Goal: Check status

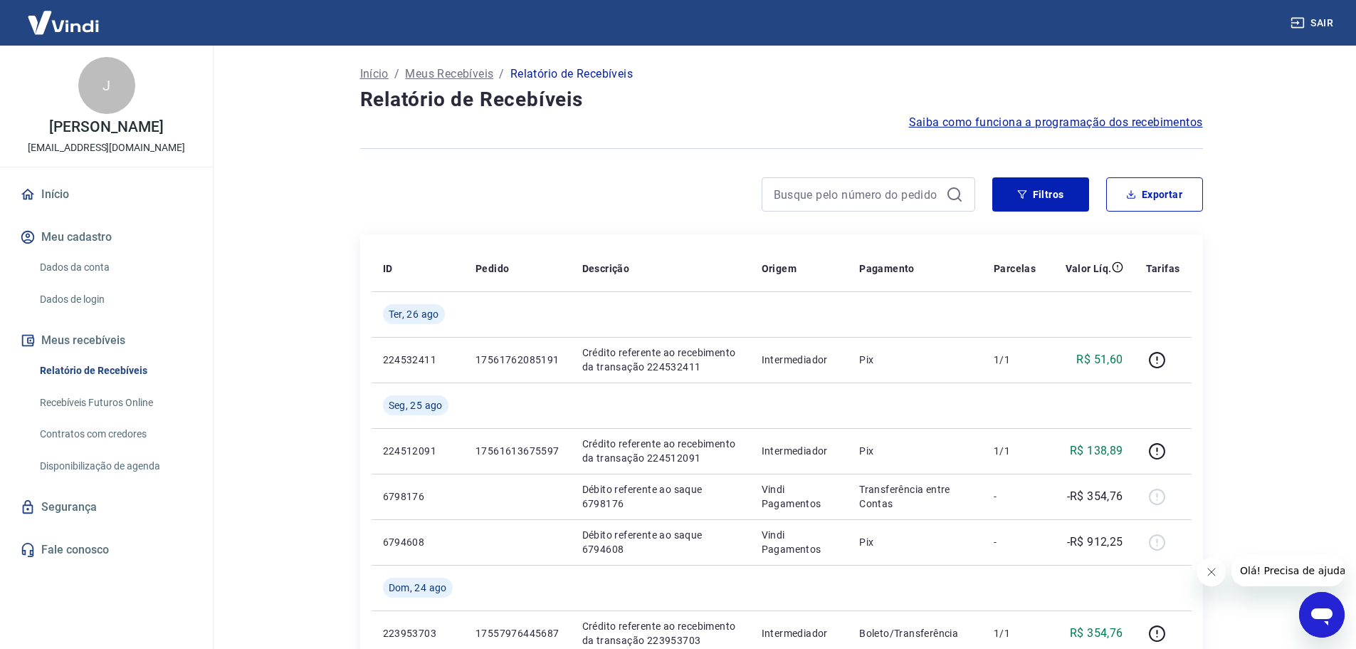
click at [1222, 570] on button "Fechar mensagem da empresa" at bounding box center [1211, 571] width 28 height 28
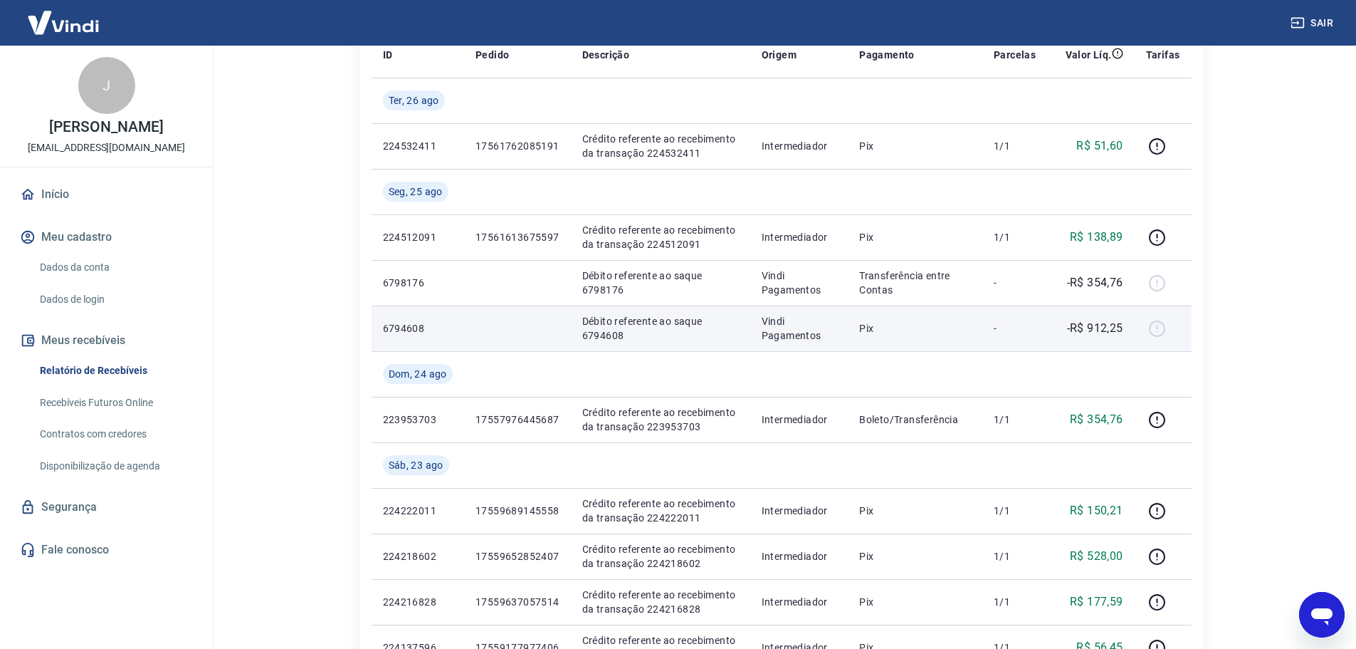
scroll to position [285, 0]
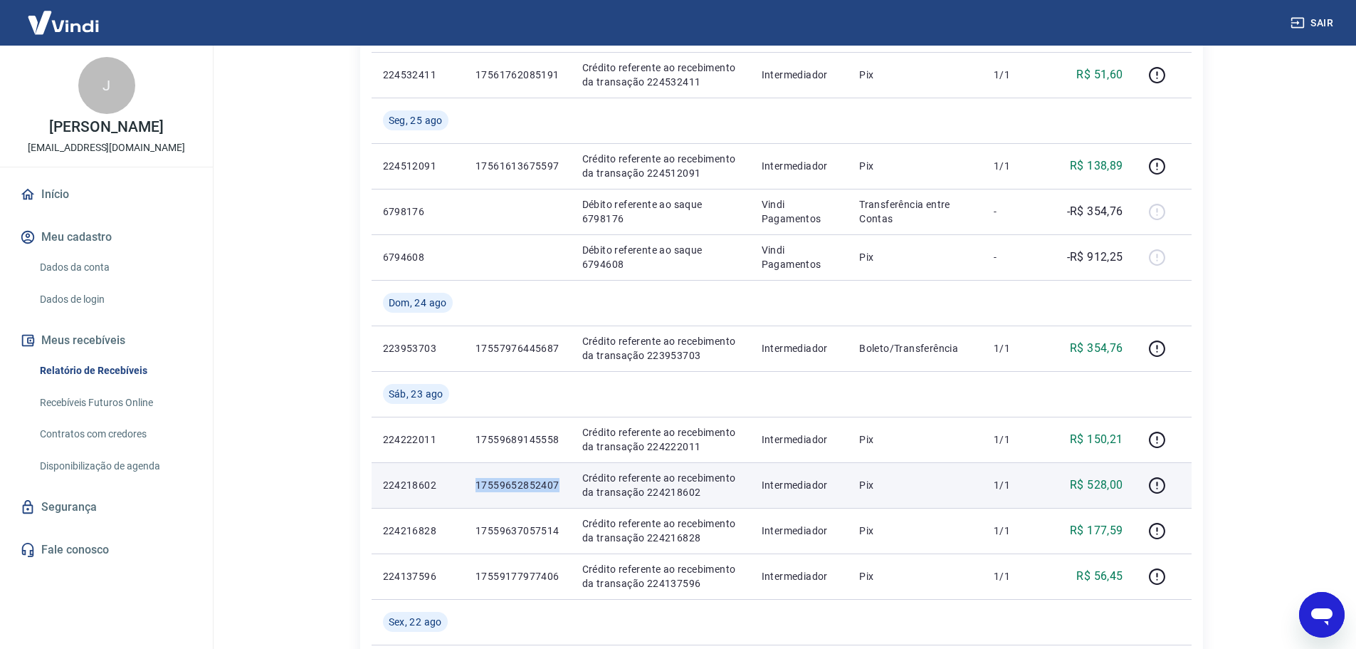
drag, startPoint x: 561, startPoint y: 479, endPoint x: 478, endPoint y: 481, distance: 83.3
click at [478, 481] on td "17559652852407" at bounding box center [517, 485] width 107 height 46
copy p "17559652852407"
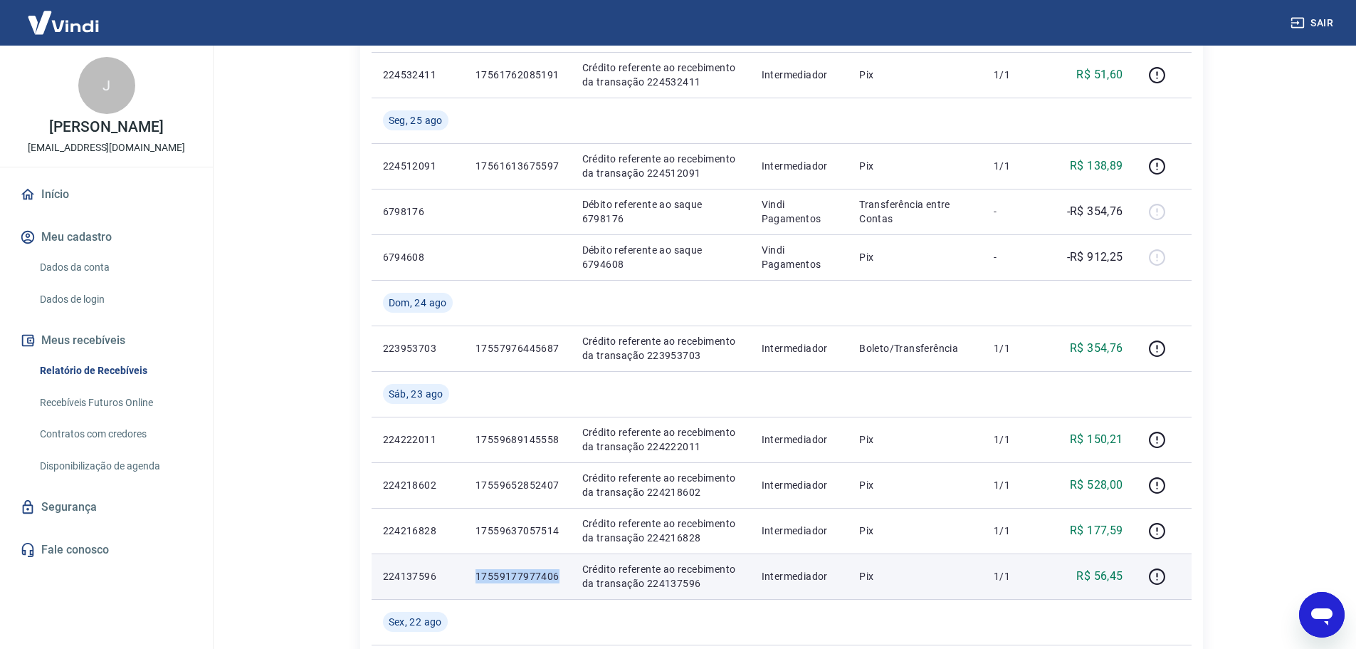
drag, startPoint x: 562, startPoint y: 575, endPoint x: 473, endPoint y: 570, distance: 89.1
click at [473, 570] on td "17559177977406" at bounding box center [517, 576] width 107 height 46
copy p "17559177977406"
